Goal: Navigation & Orientation: Find specific page/section

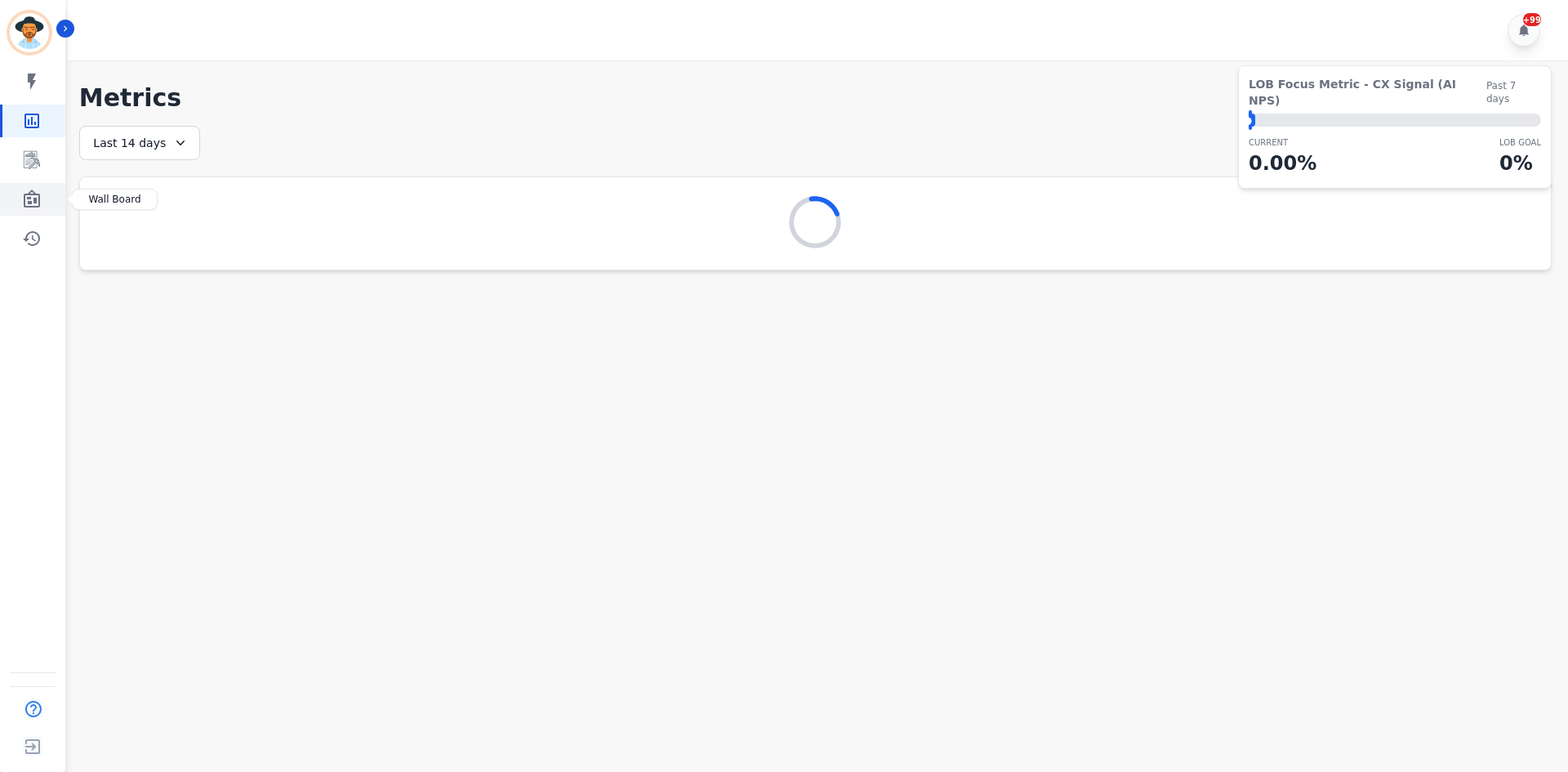
click at [34, 202] on icon "Sidebar" at bounding box center [31, 198] width 16 height 18
